Goal: Manage account settings

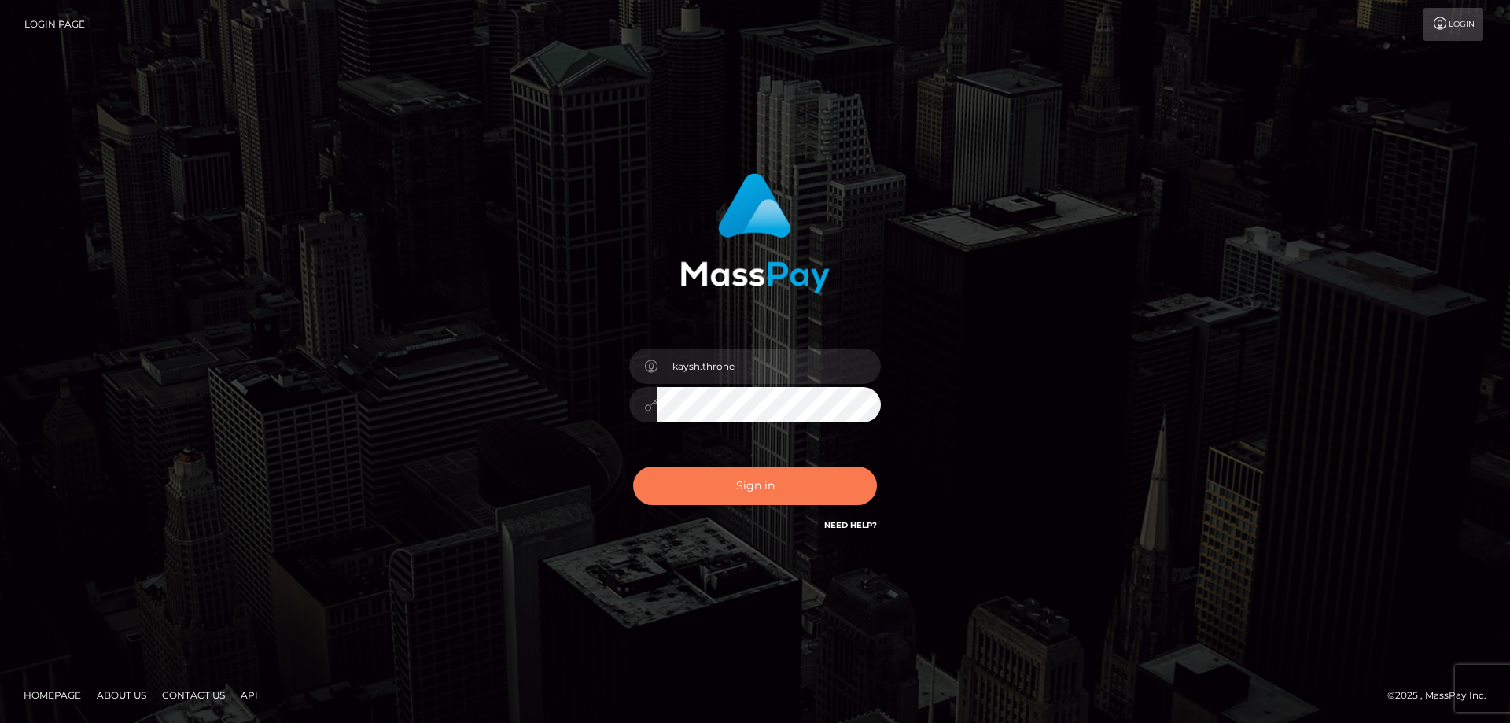
click at [736, 486] on button "Sign in" at bounding box center [755, 486] width 244 height 39
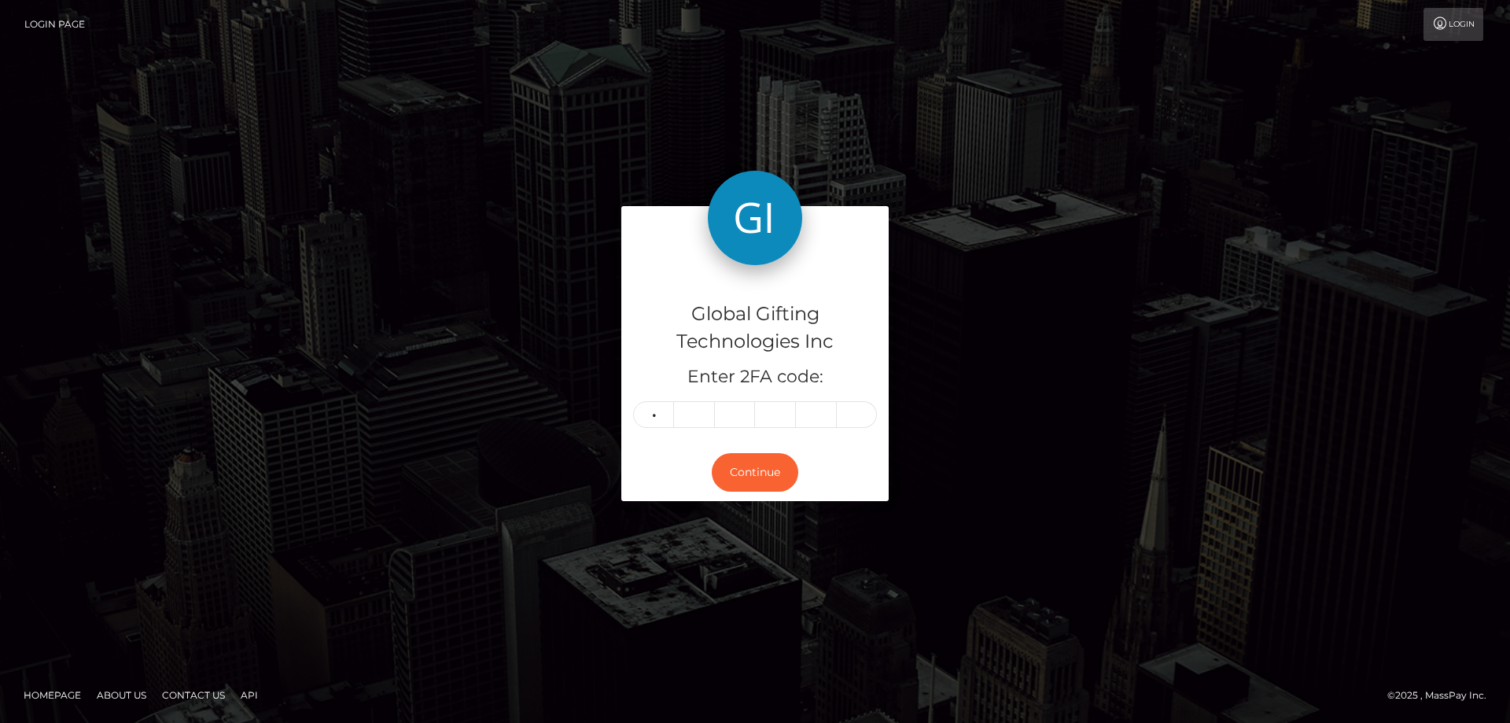
type input "5"
type input "9"
type input "2"
type input "4"
type input "5"
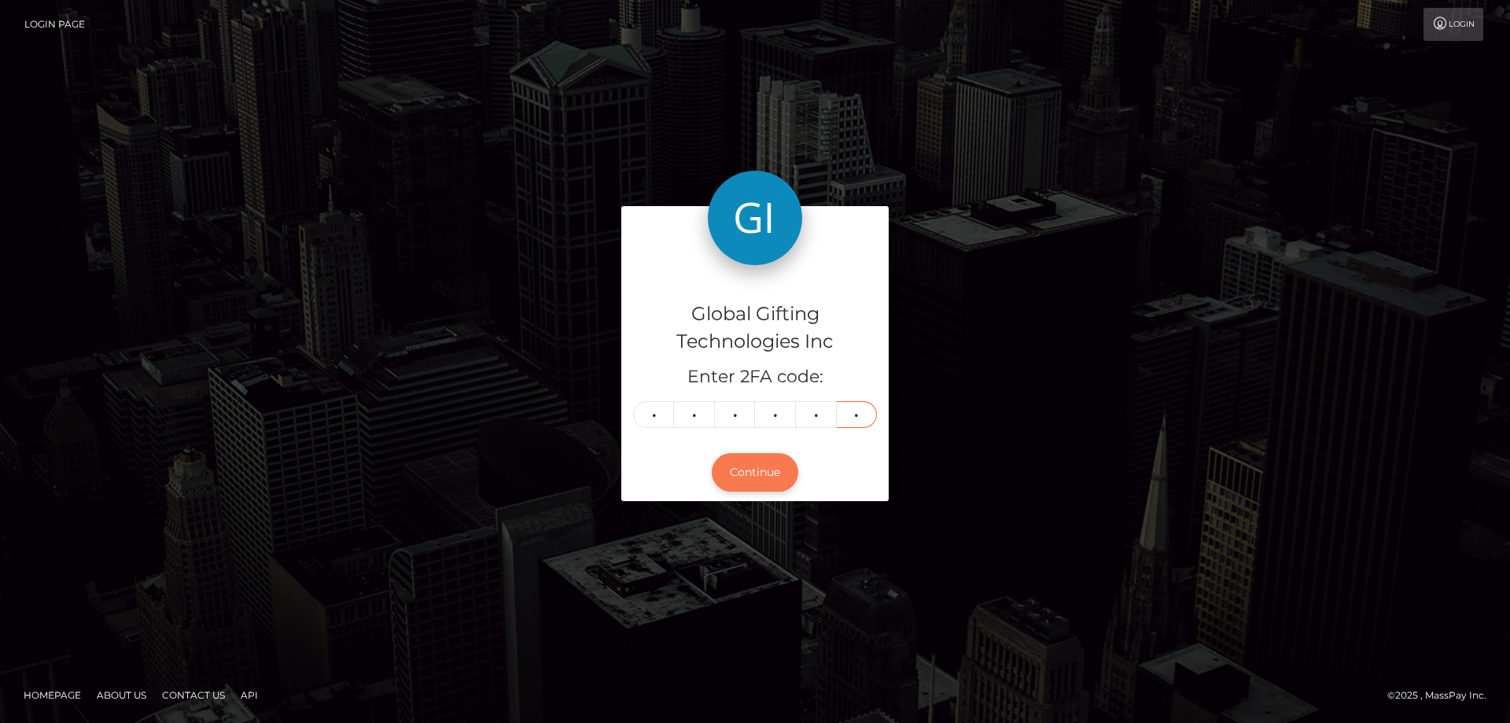
type input "9"
click at [772, 478] on button "Continue" at bounding box center [755, 472] width 87 height 39
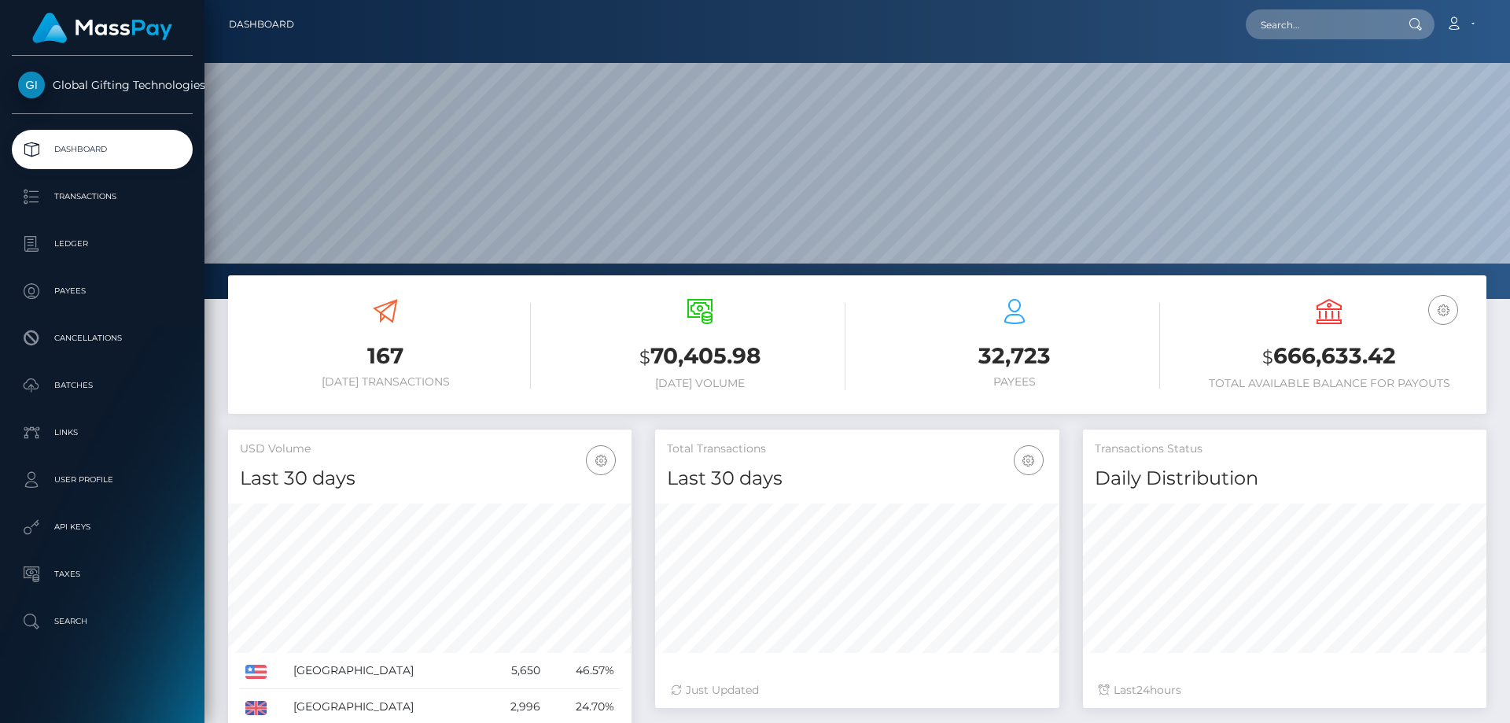
scroll to position [279, 404]
click at [241, 18] on link "Dashboard" at bounding box center [261, 24] width 65 height 33
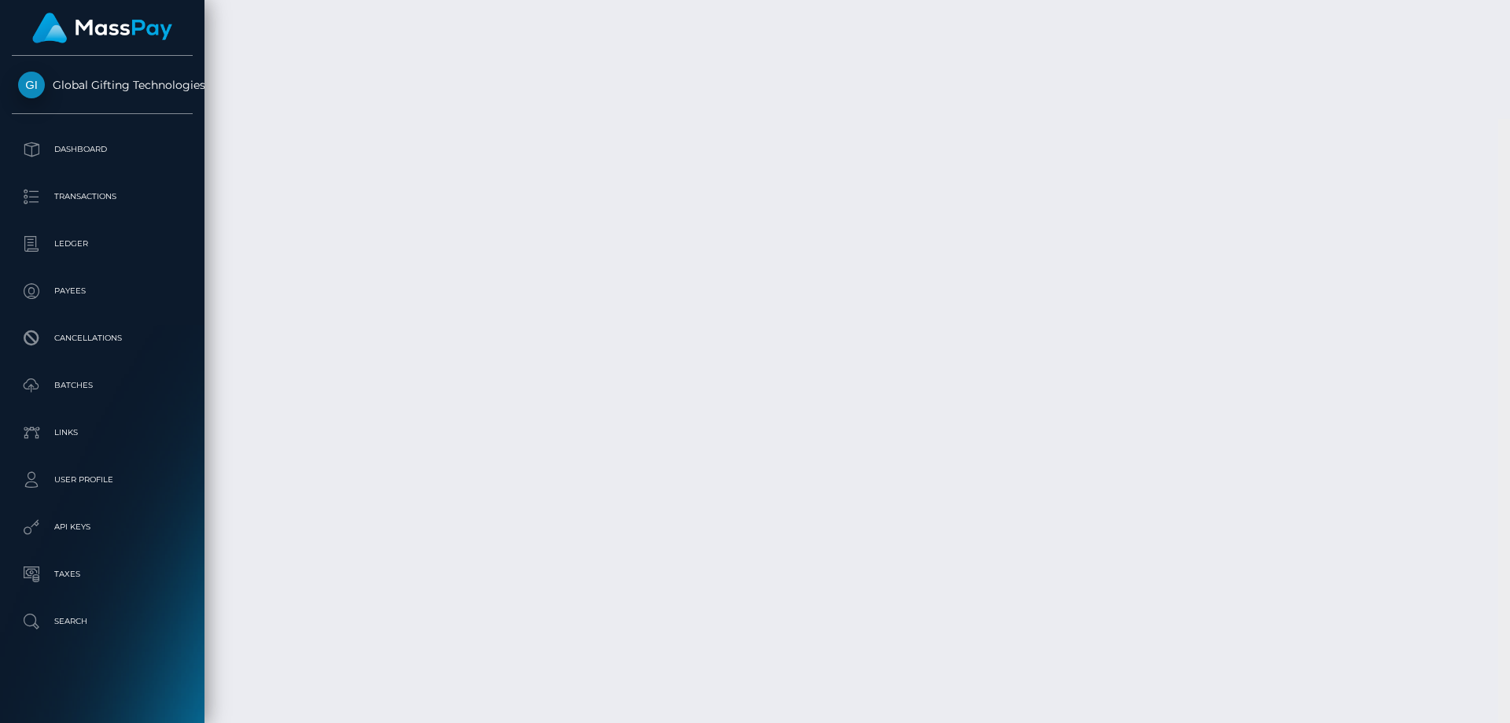
scroll to position [4232, 0]
drag, startPoint x: 1501, startPoint y: 124, endPoint x: 1510, endPoint y: 736, distance: 612.9
click at [1510, 722] on html "Global Gifting Technologies Inc Dashboard Transactions Ledger Payees Cancellati…" at bounding box center [755, 361] width 1510 height 723
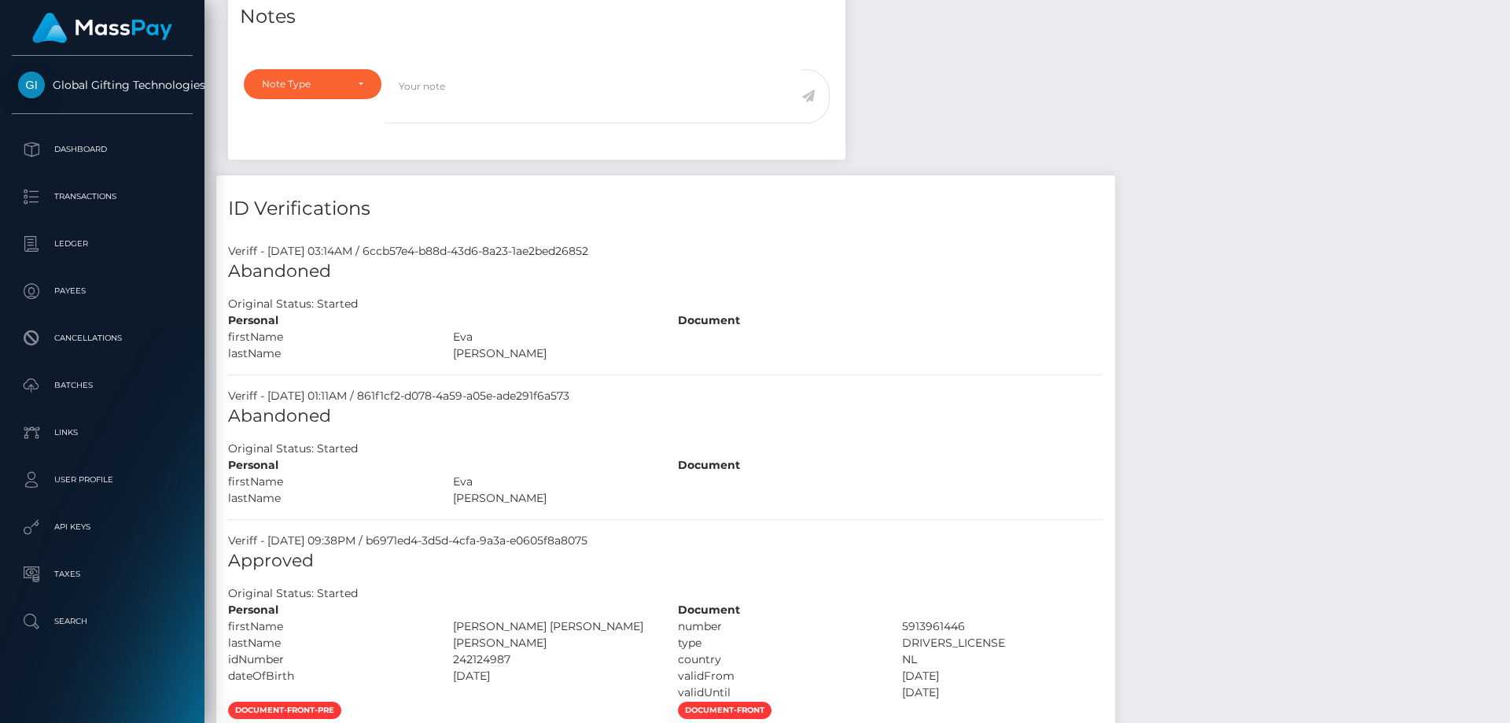
scroll to position [0, 0]
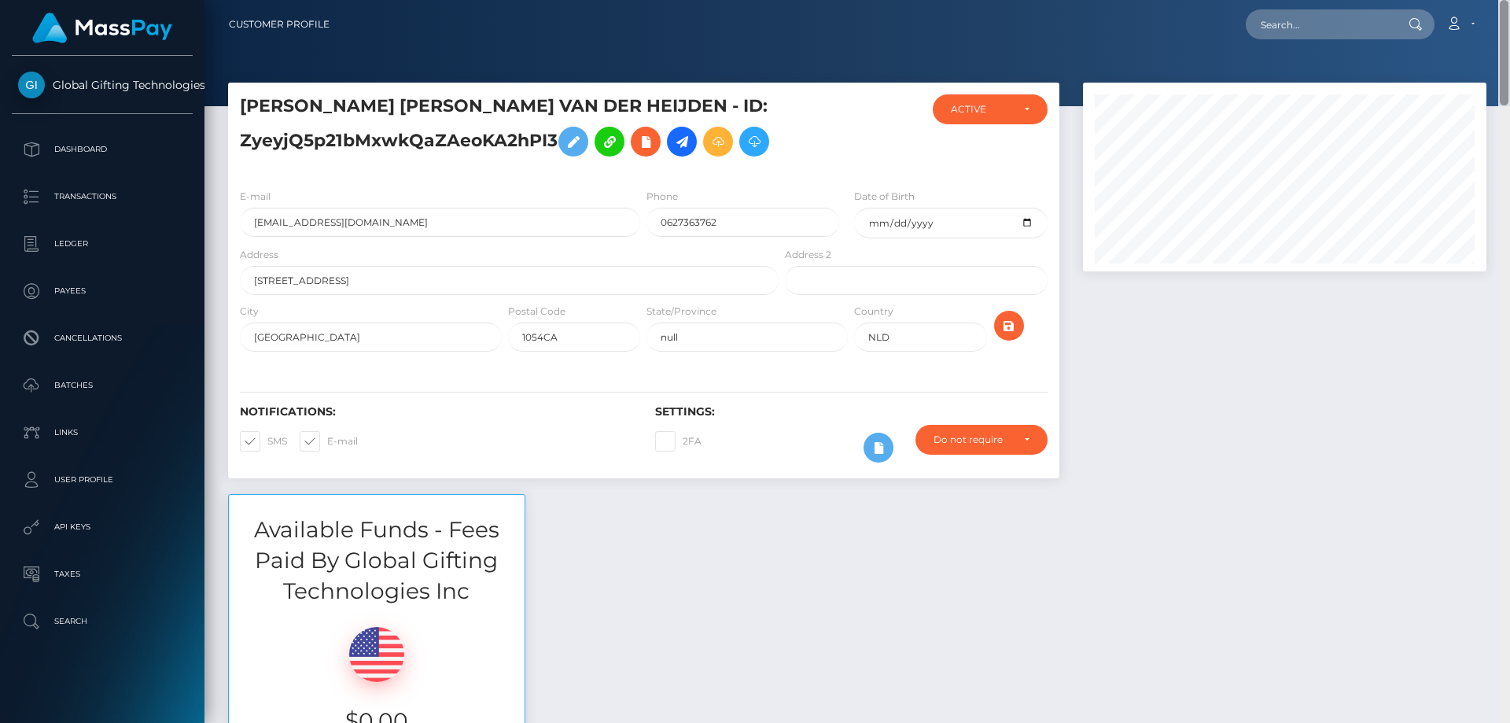
drag, startPoint x: 1503, startPoint y: 606, endPoint x: 1504, endPoint y: 9, distance: 597.1
click at [1504, 9] on div "Customer Profile Loading... Loading..." at bounding box center [858, 361] width 1306 height 723
